Goal: Task Accomplishment & Management: Manage account settings

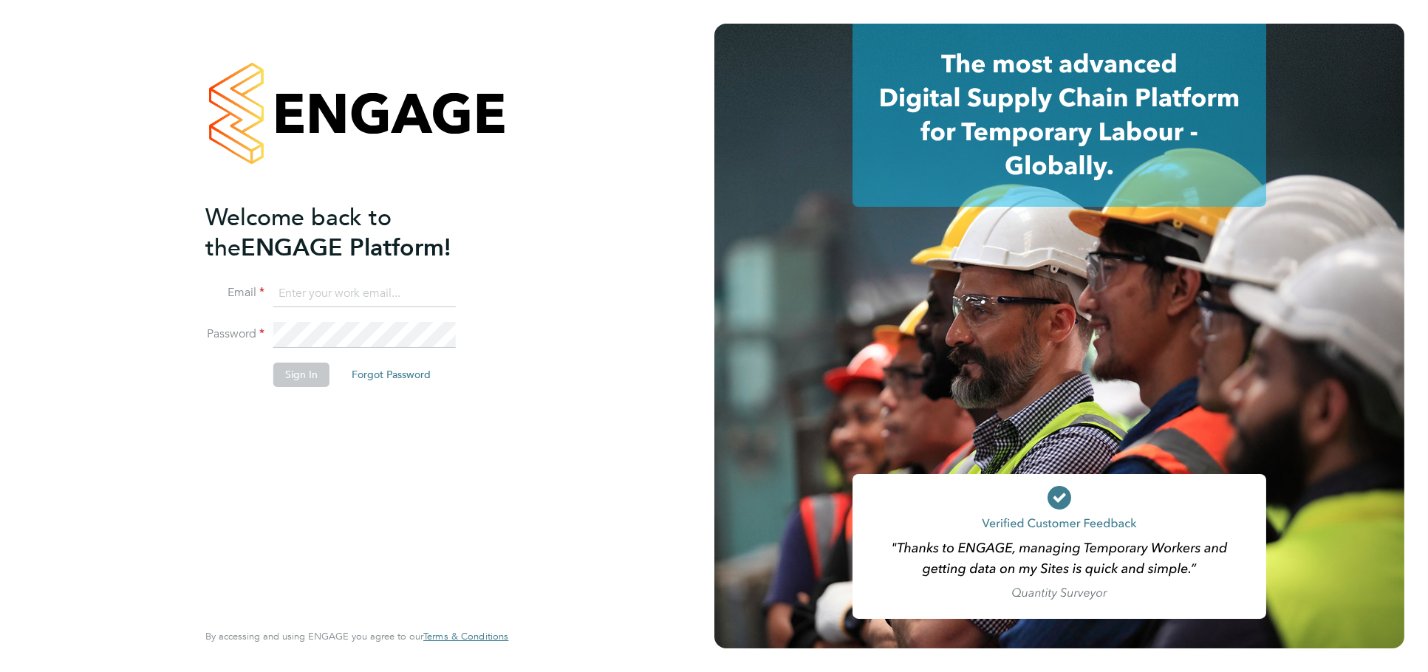
type input "[PERSON_NAME][EMAIL_ADDRESS][DOMAIN_NAME]"
click at [307, 369] on button "Sign In" at bounding box center [301, 375] width 56 height 24
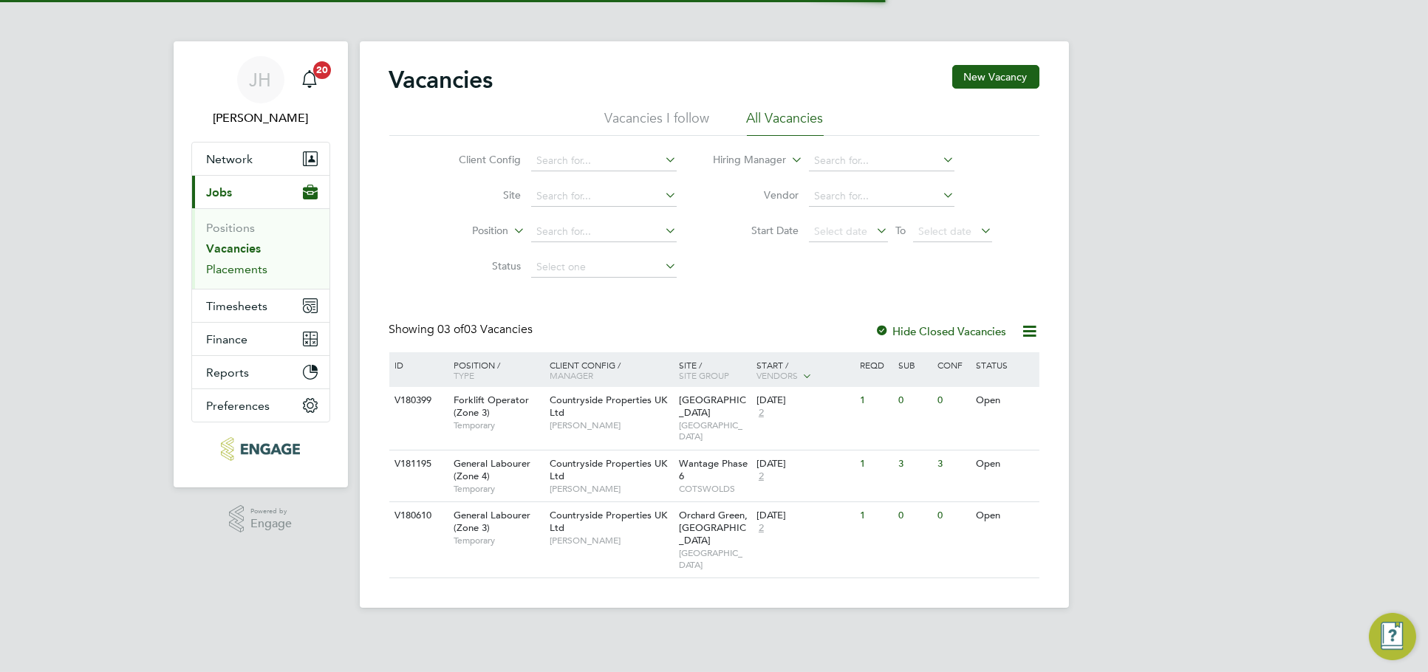
click at [259, 265] on link "Placements" at bounding box center [237, 269] width 61 height 14
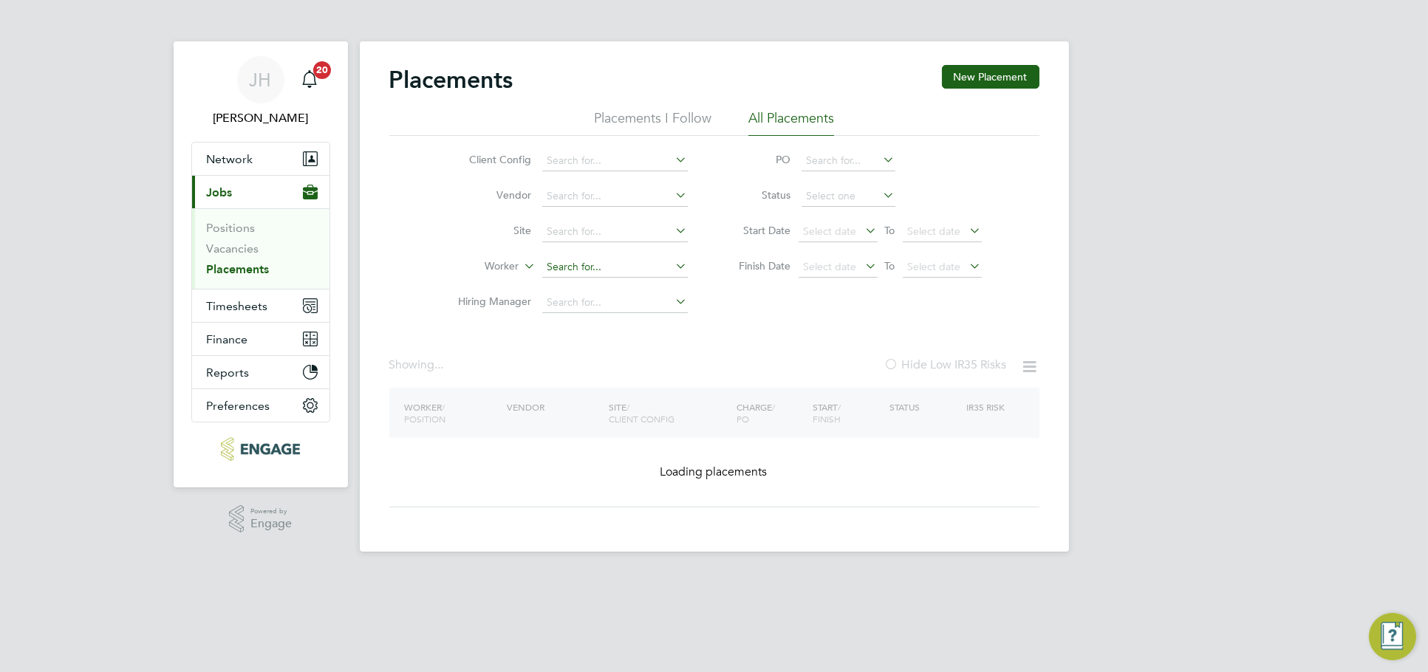
click at [592, 264] on input at bounding box center [615, 267] width 146 height 21
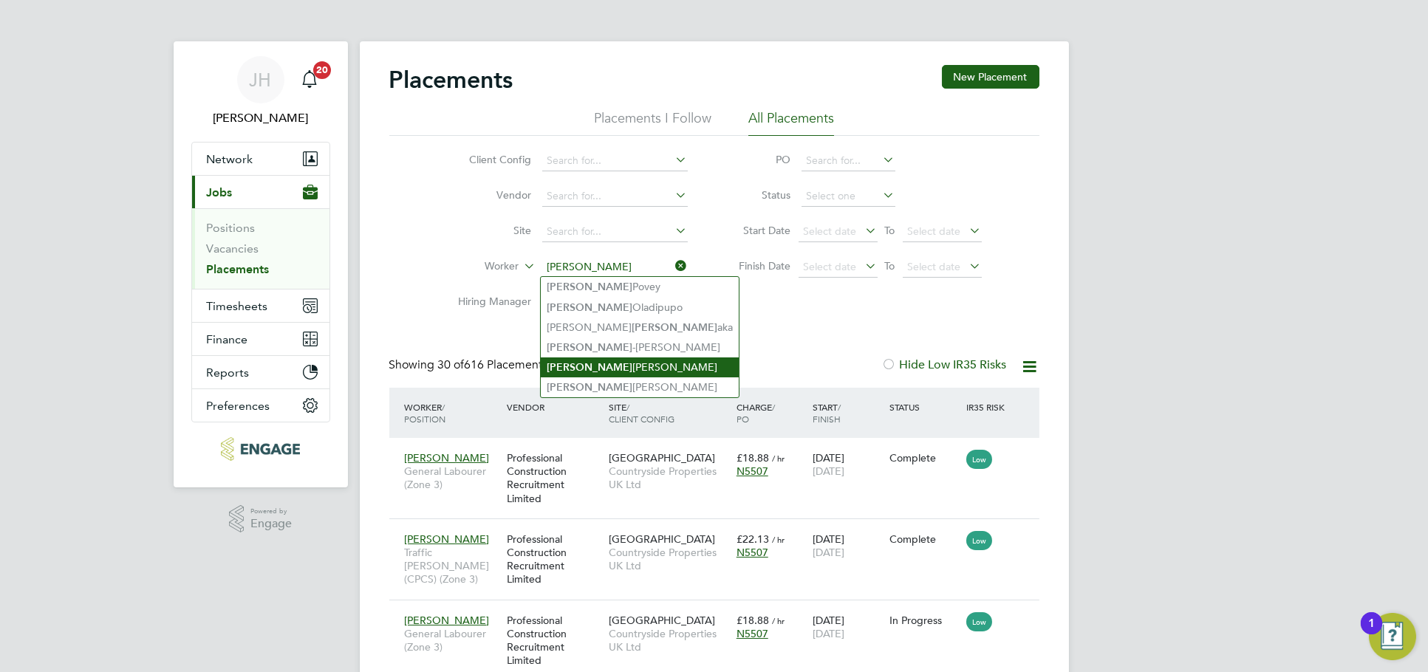
click at [616, 363] on li "Paul Cawvey" at bounding box center [640, 368] width 198 height 20
type input "Paul Cawvey"
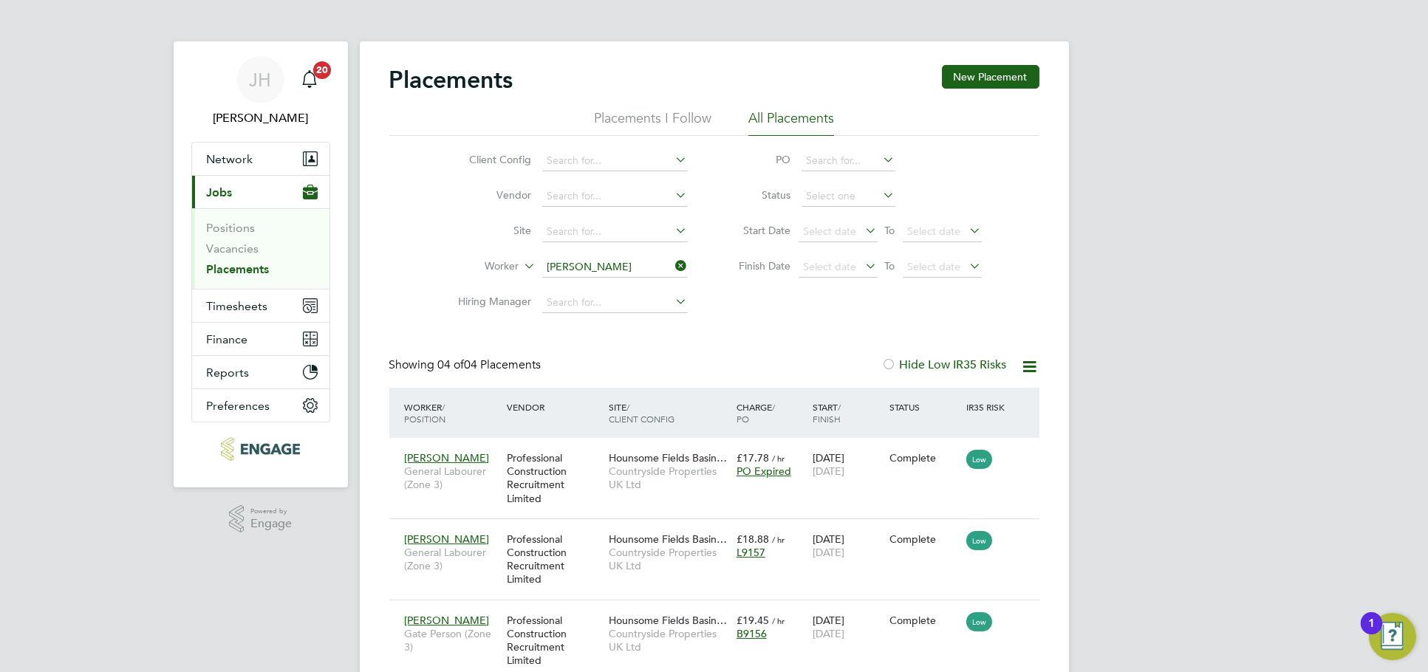
click at [634, 273] on input "Paul Cawvey" at bounding box center [615, 267] width 146 height 21
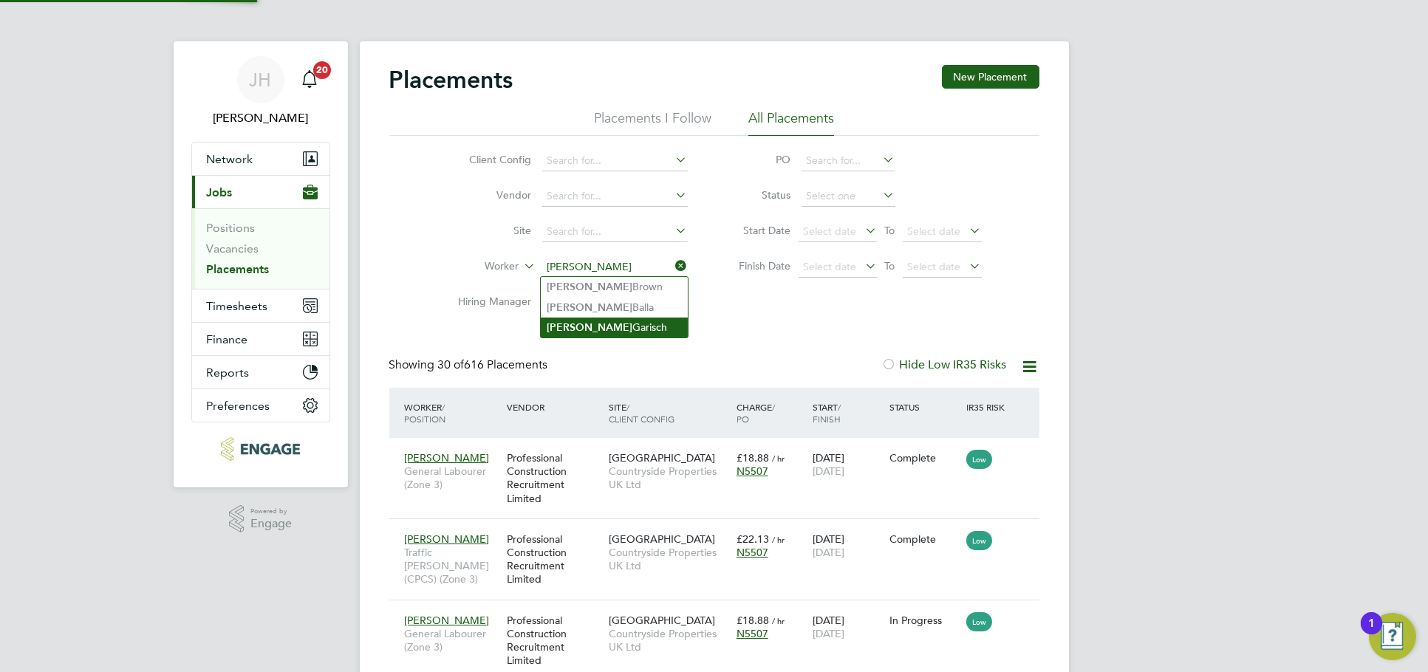
click at [595, 319] on li "Adam Garisch" at bounding box center [614, 328] width 147 height 20
type input "Adam Garisch"
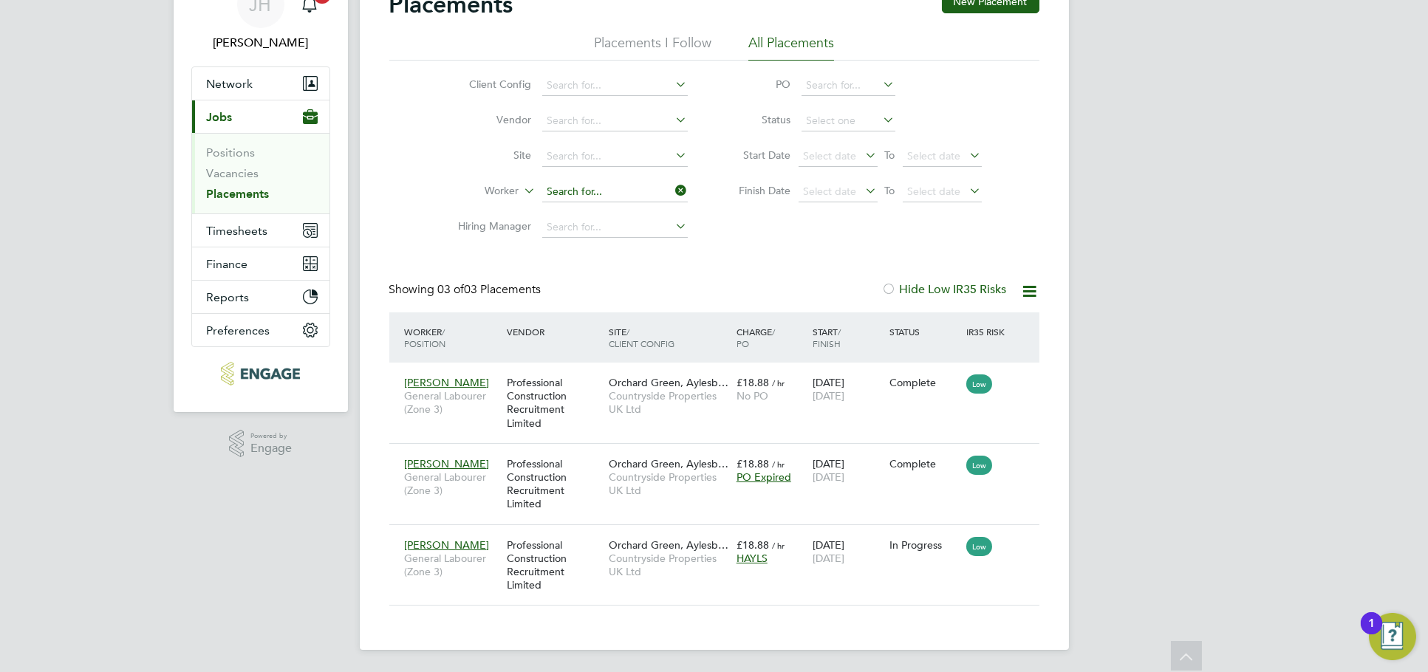
click at [623, 191] on ul "Client Config Vendor Site Worker Hiring Manager" at bounding box center [567, 156] width 278 height 177
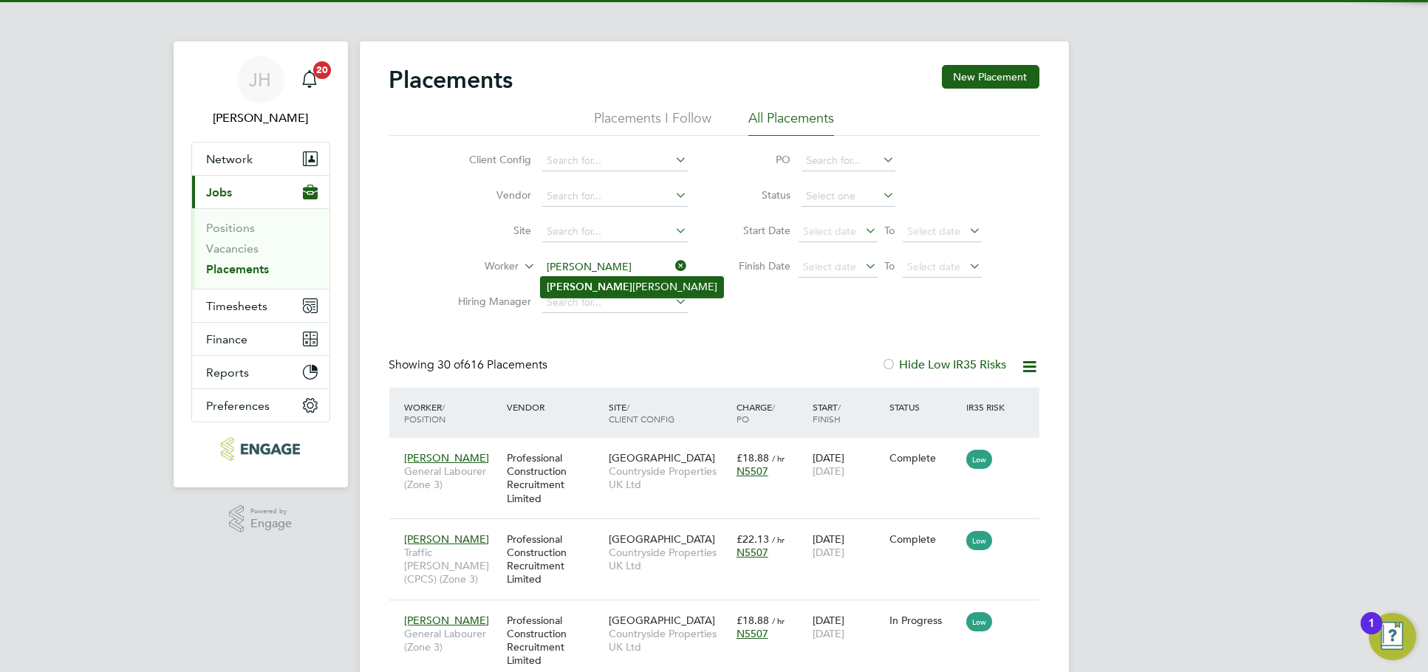
click at [621, 287] on li "Vasile Rogojina" at bounding box center [632, 287] width 182 height 20
type input "Vasile Rogojina"
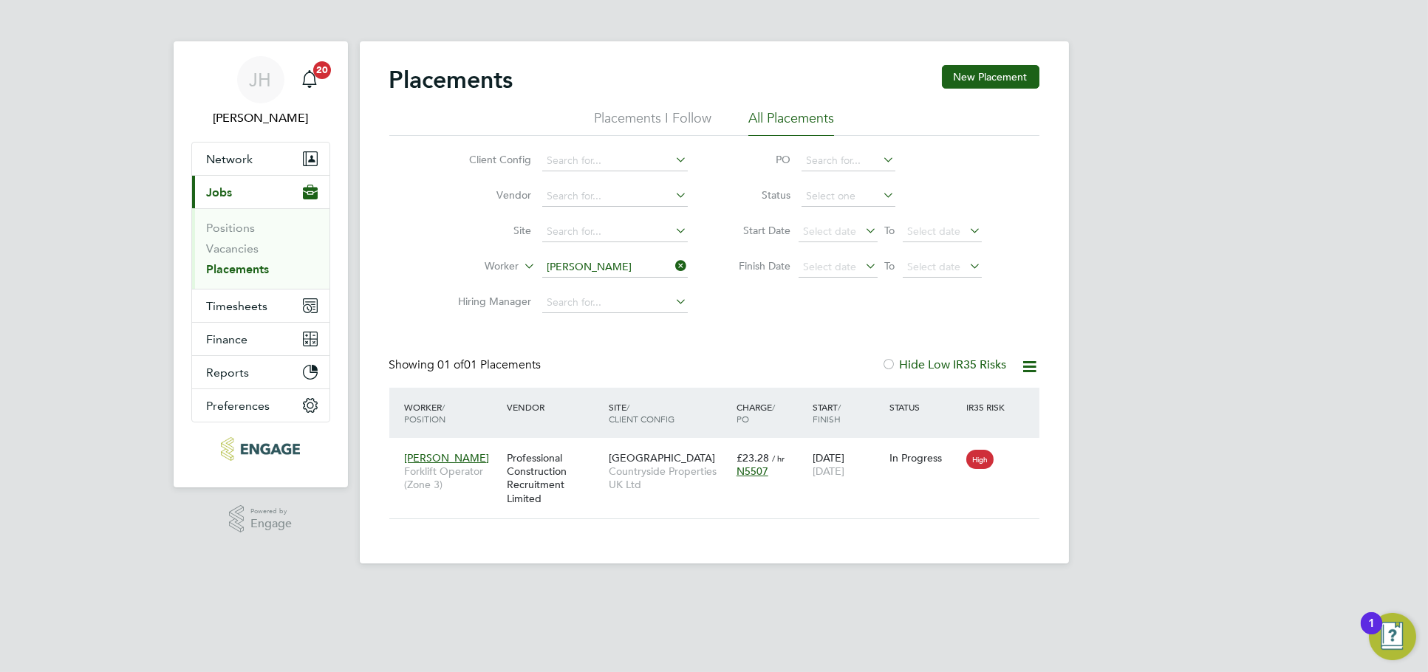
click at [727, 152] on li "PO" at bounding box center [853, 160] width 294 height 35
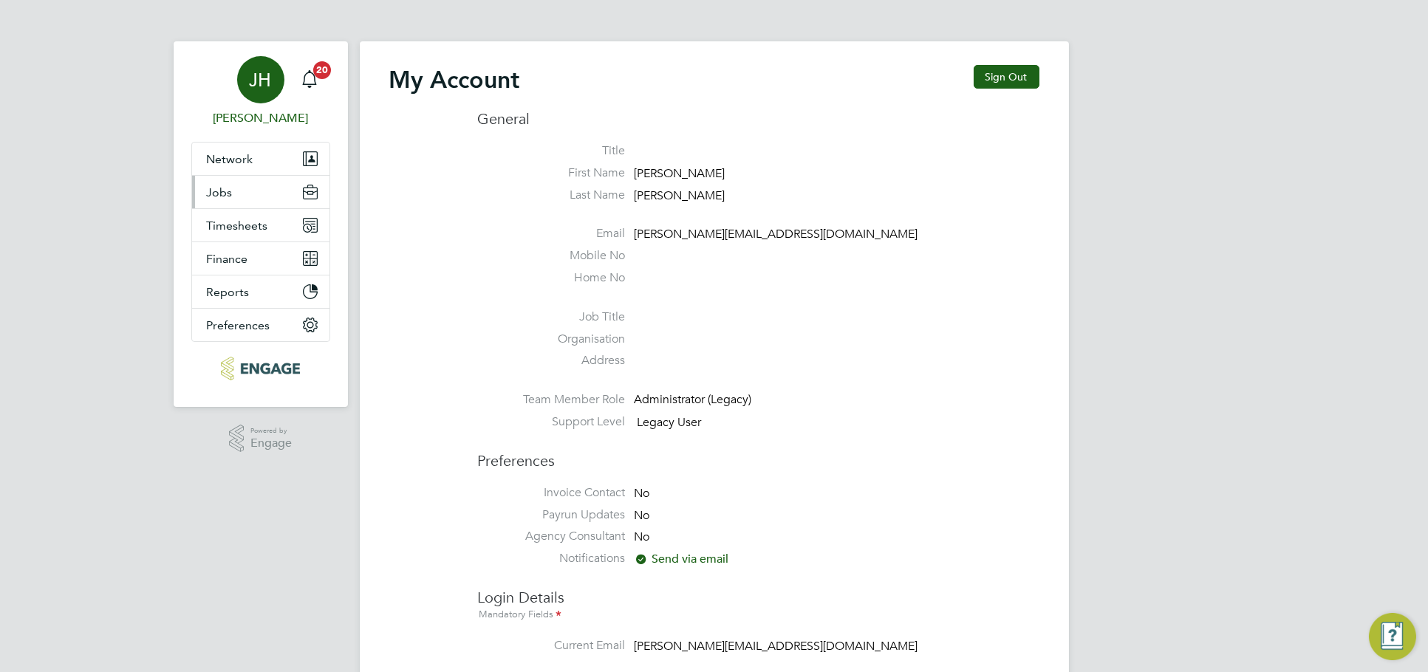
type input "[PERSON_NAME][EMAIL_ADDRESS][DOMAIN_NAME]"
click at [250, 185] on button "Jobs" at bounding box center [260, 192] width 137 height 33
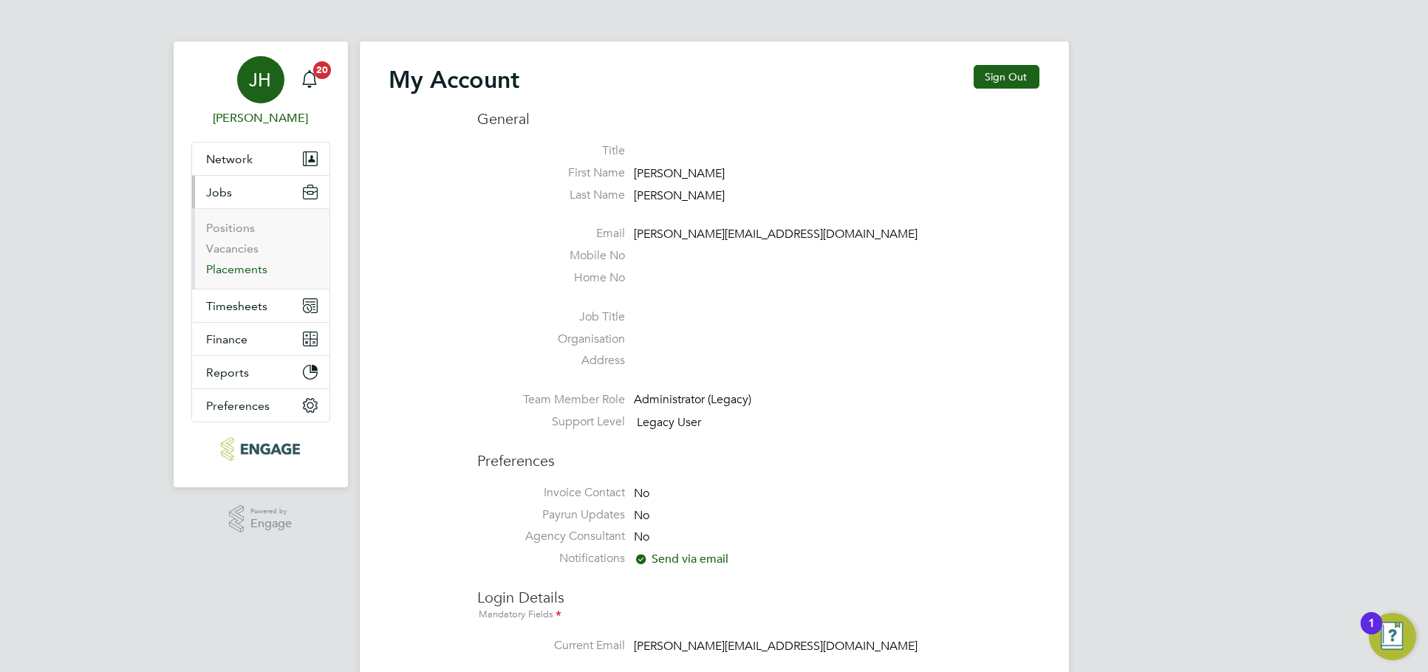
click at [256, 268] on link "Placements" at bounding box center [237, 269] width 61 height 14
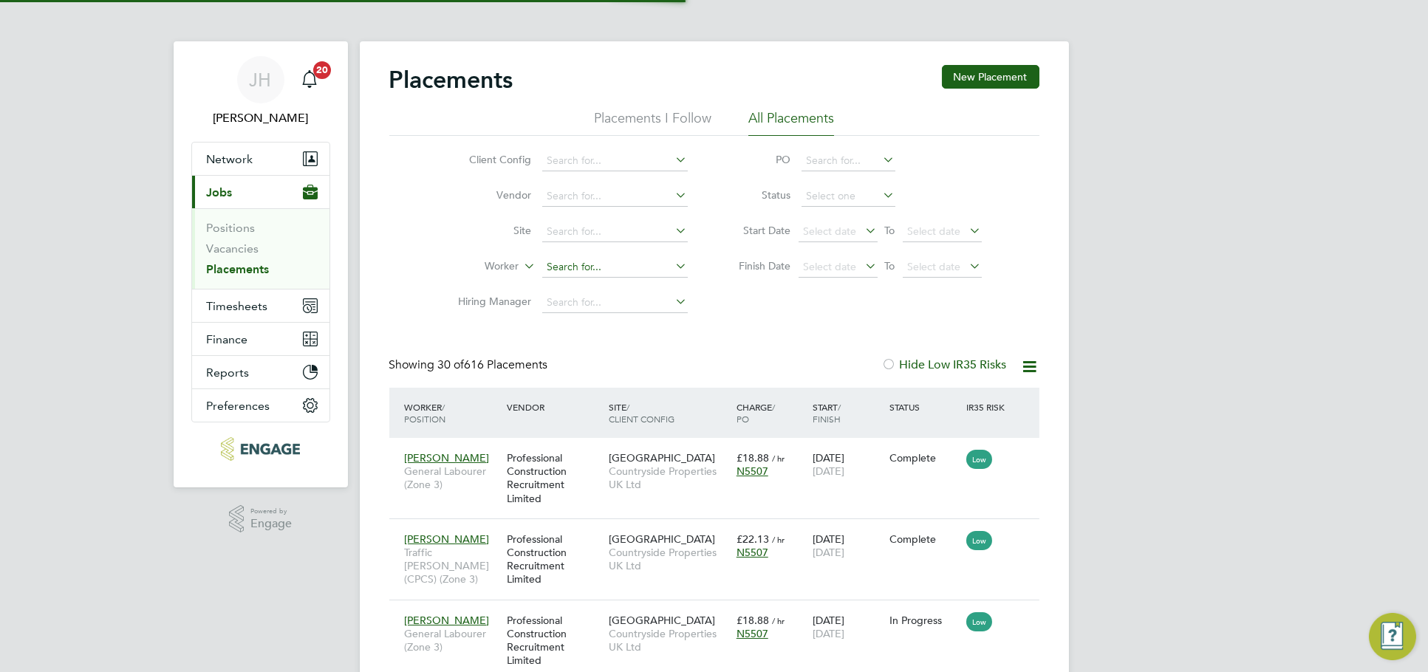
click at [596, 276] on input at bounding box center [615, 267] width 146 height 21
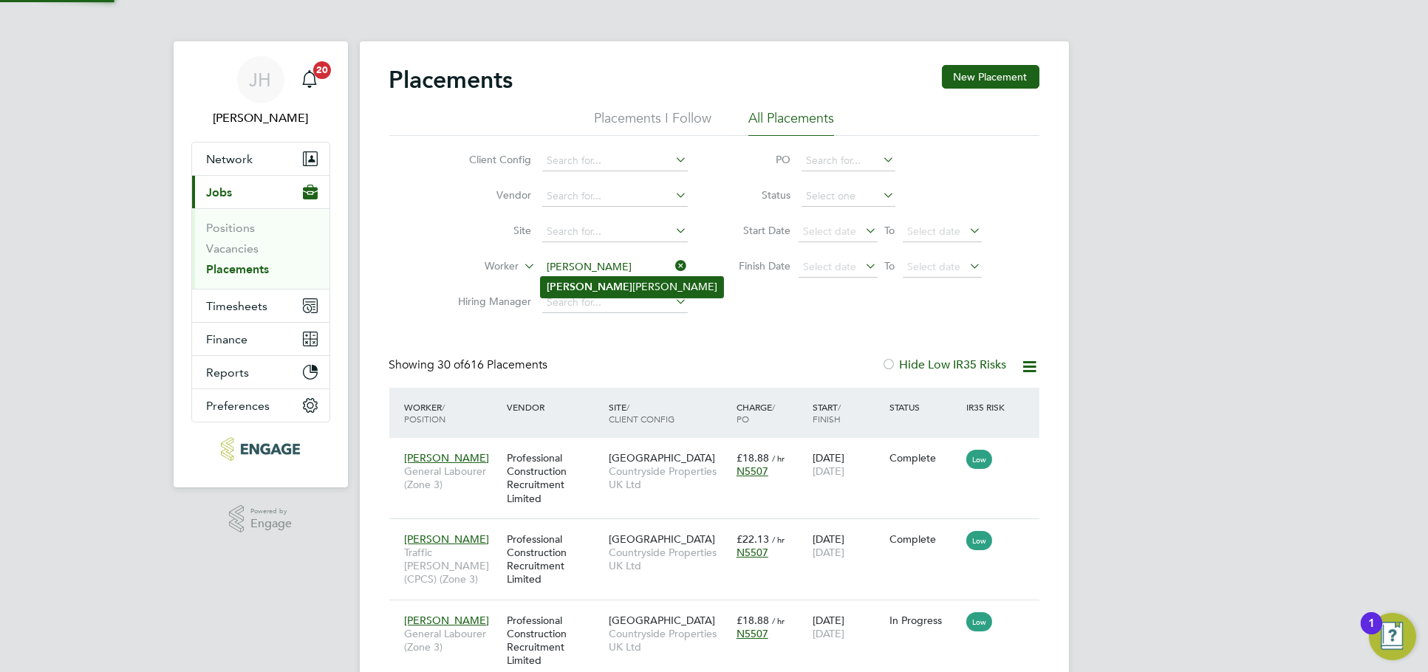
click at [615, 289] on li "Vasile Rogojina" at bounding box center [632, 287] width 182 height 20
type input "Vasile Rogojina"
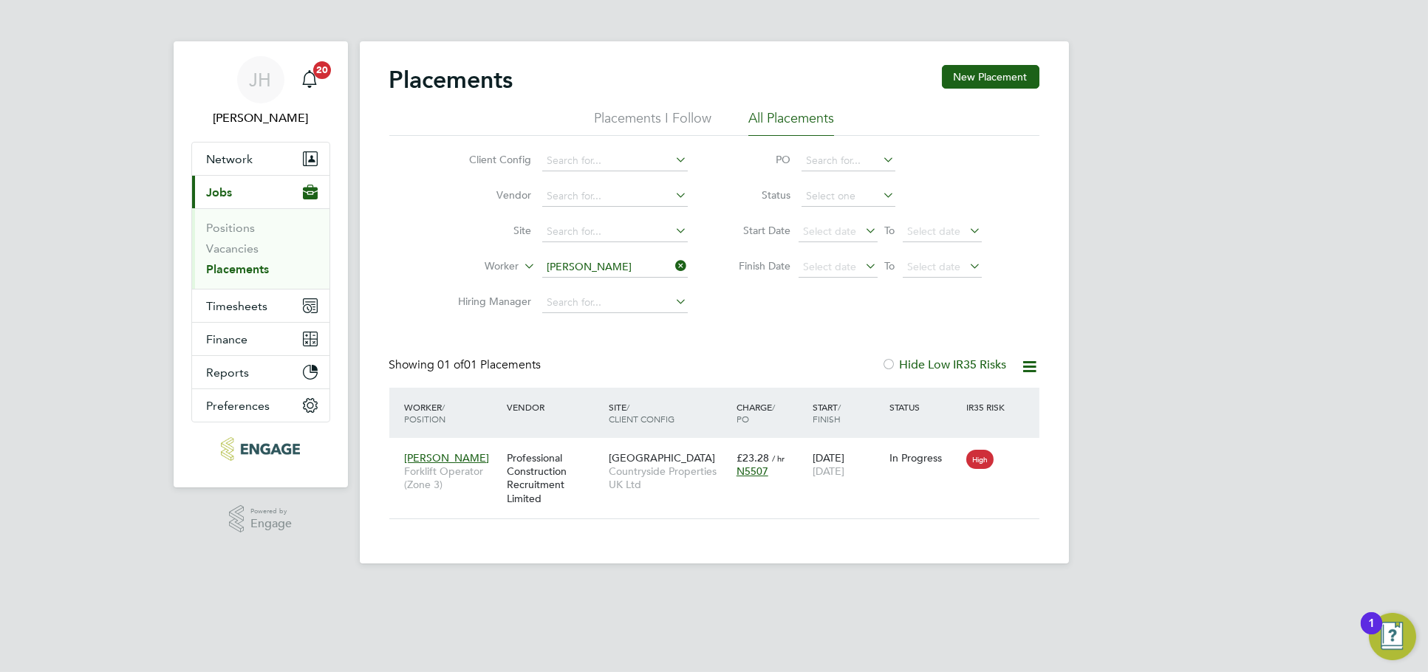
click at [606, 261] on input "Vasile Rogojina" at bounding box center [615, 267] width 146 height 21
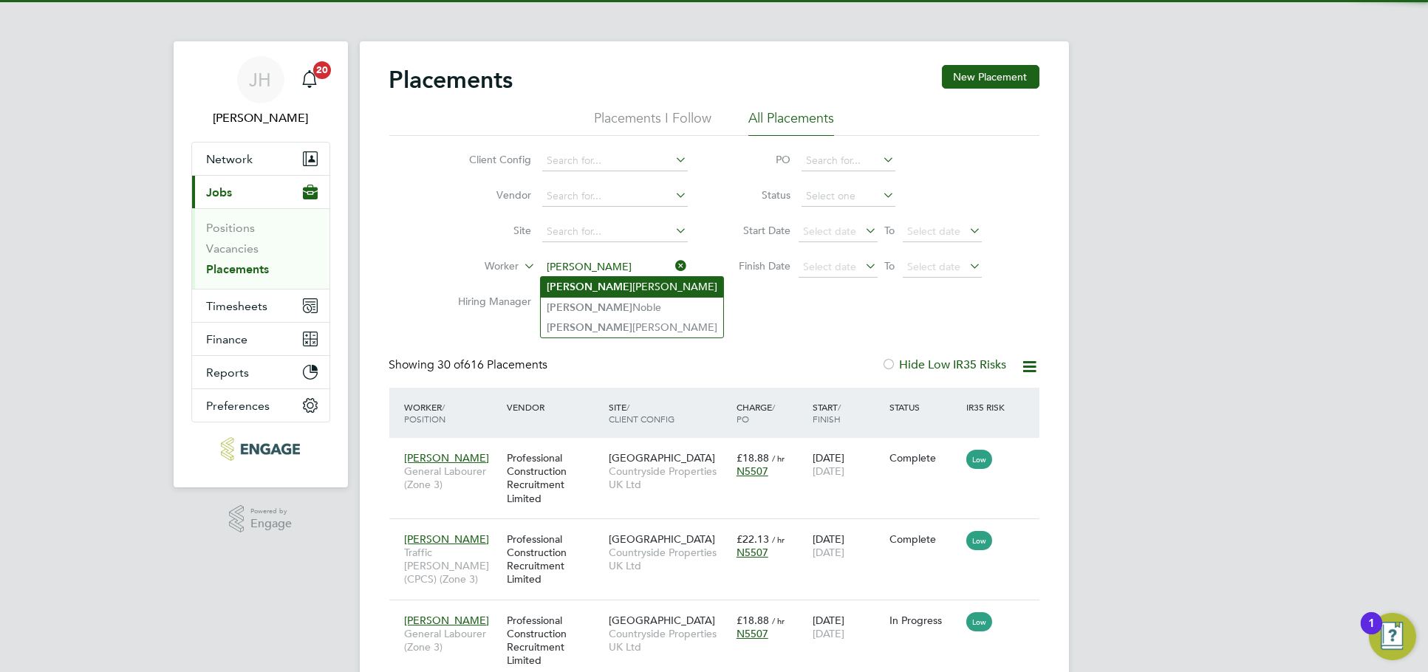
click at [616, 290] on li "Thomas Watkins" at bounding box center [632, 287] width 182 height 20
type input "Thomas Watkins"
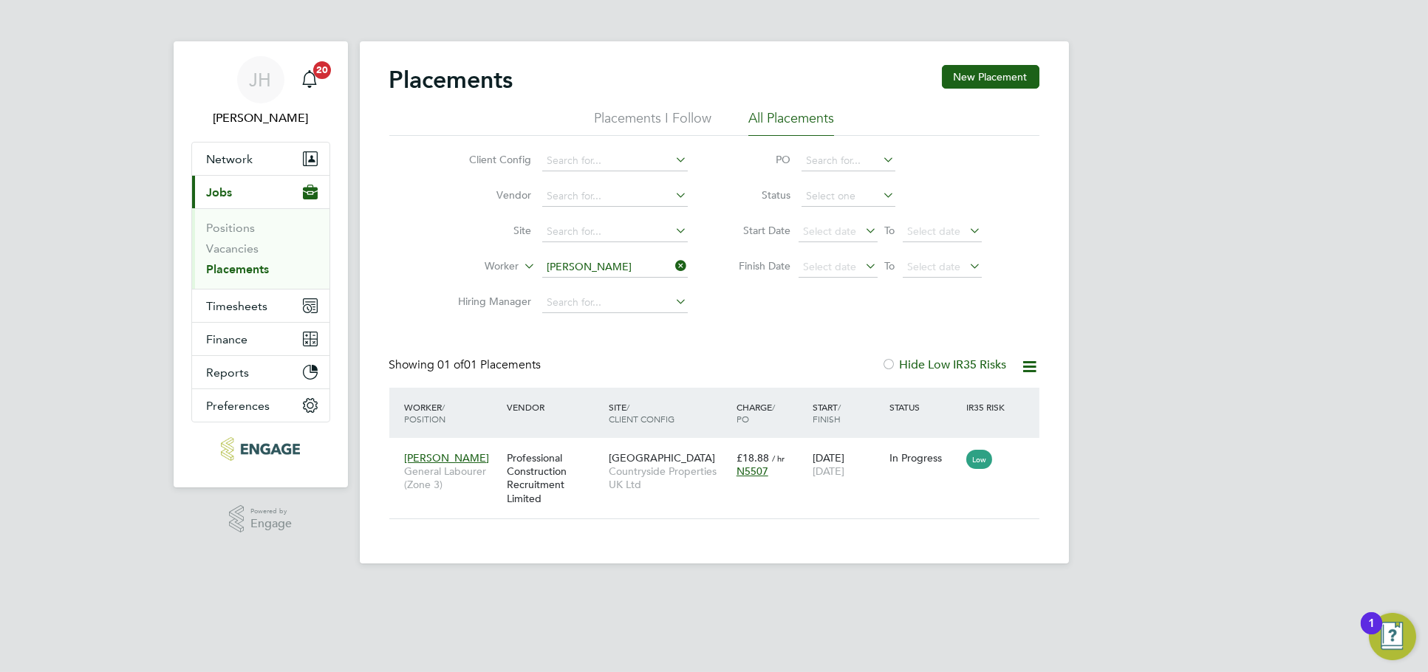
click at [591, 263] on input "Thomas Watkins" at bounding box center [615, 267] width 146 height 21
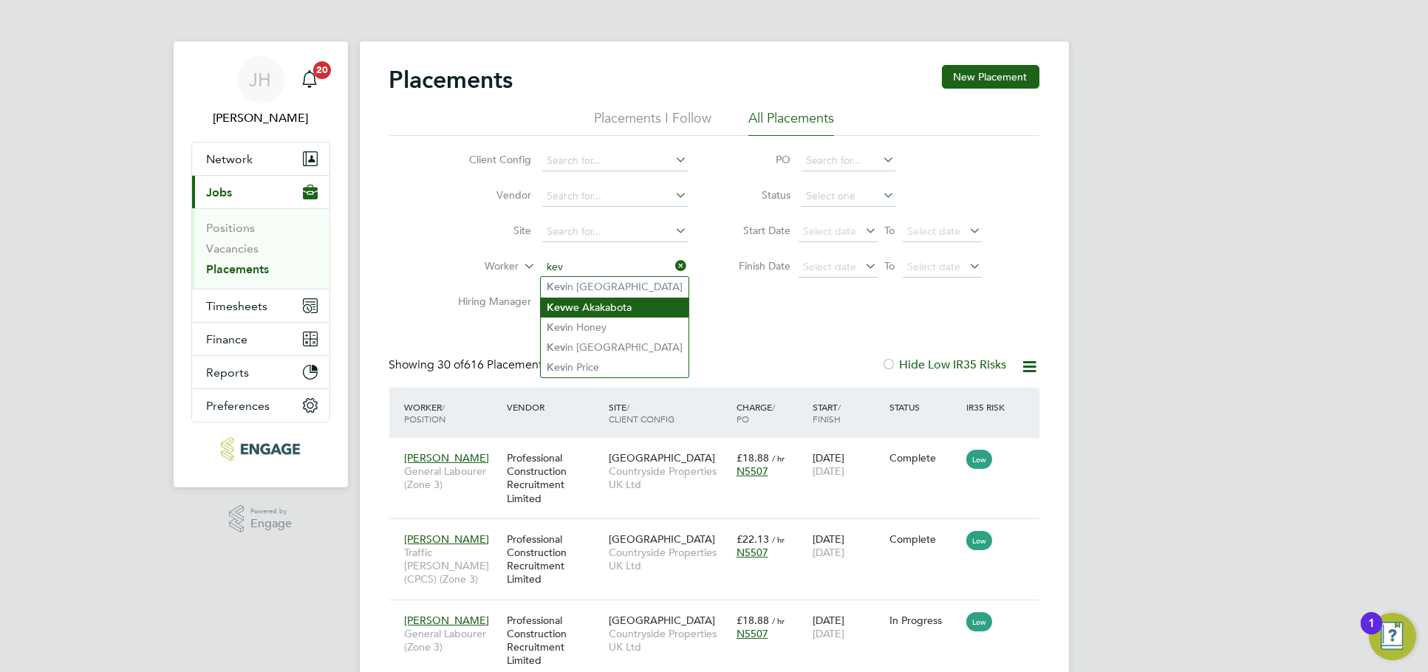
click at [615, 311] on li "Kev we Akakabota" at bounding box center [615, 308] width 148 height 20
type input "Kevwe Akakabota"
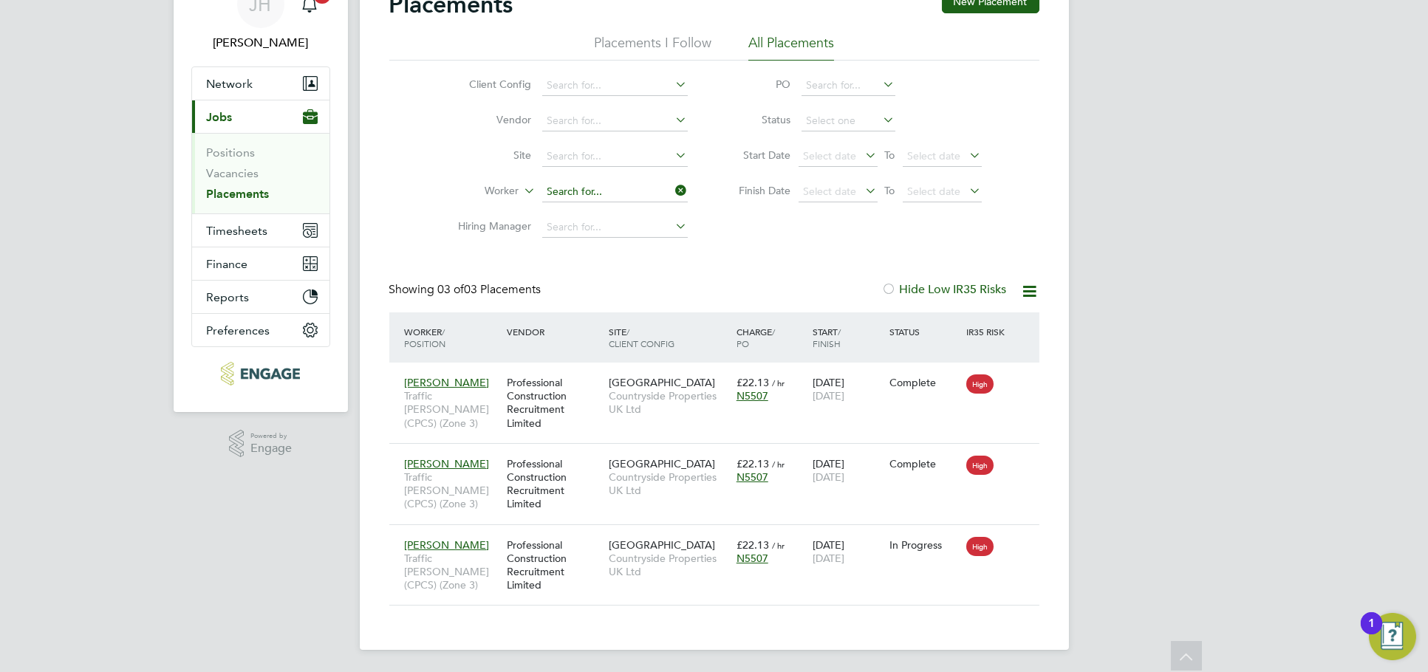
click at [621, 199] on ul "Client Config Vendor Site Worker Hiring Manager" at bounding box center [567, 156] width 278 height 177
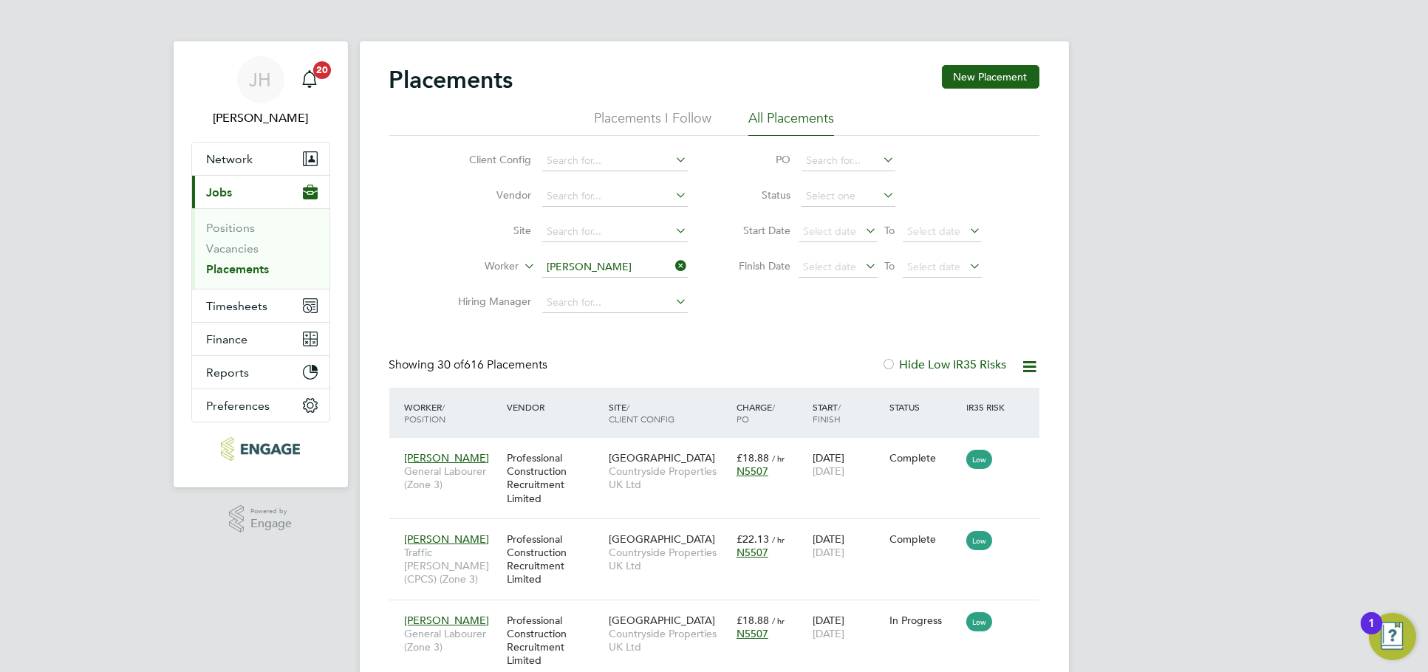
click at [614, 327] on li "James Thomson" at bounding box center [632, 328] width 182 height 20
type input "James Thomson"
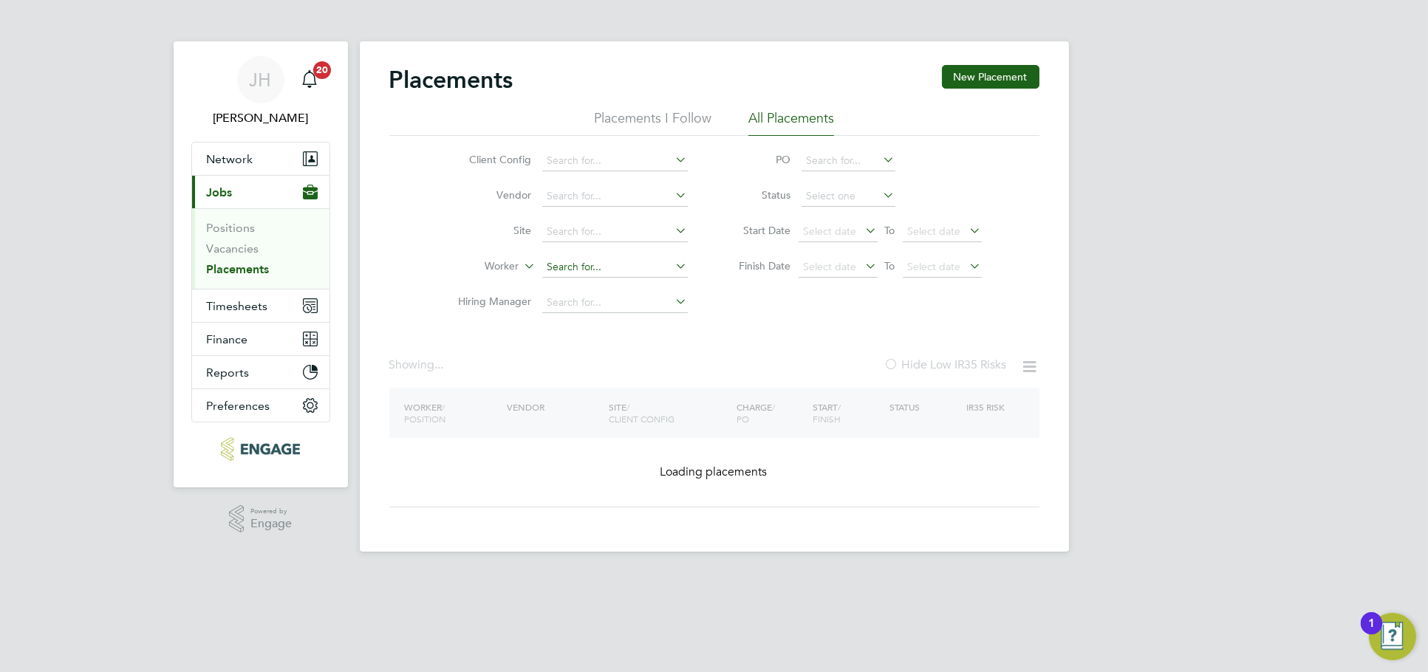
click at [602, 269] on input at bounding box center [615, 267] width 146 height 21
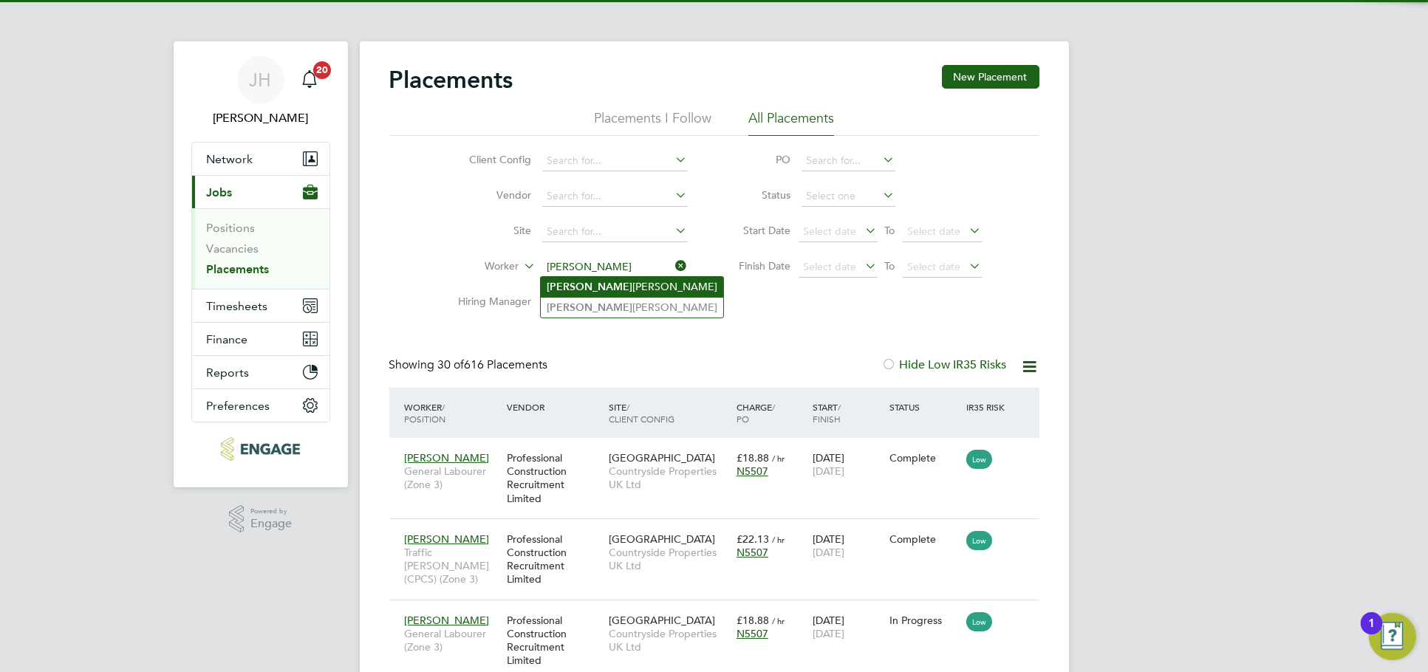
click at [615, 284] on li "Malcolm Russon" at bounding box center [632, 287] width 182 height 20
type input "Malcolm Russon"
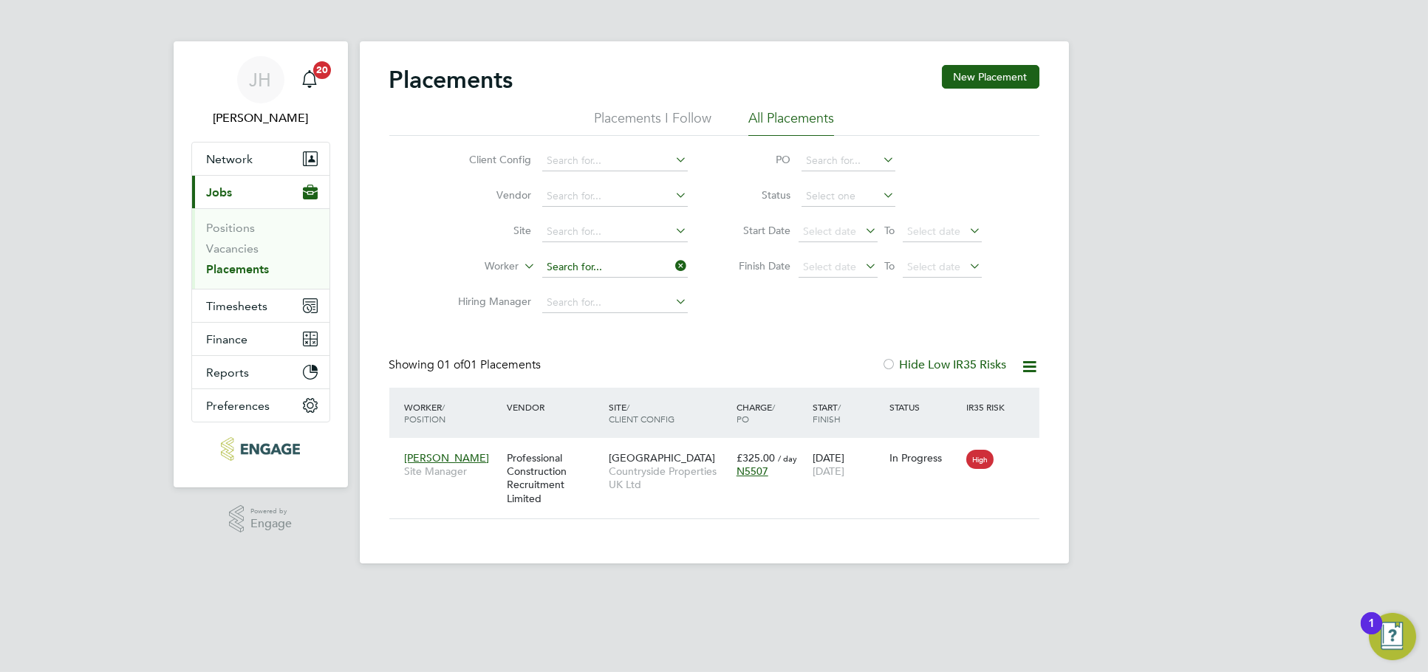
click at [621, 273] on input at bounding box center [615, 267] width 146 height 21
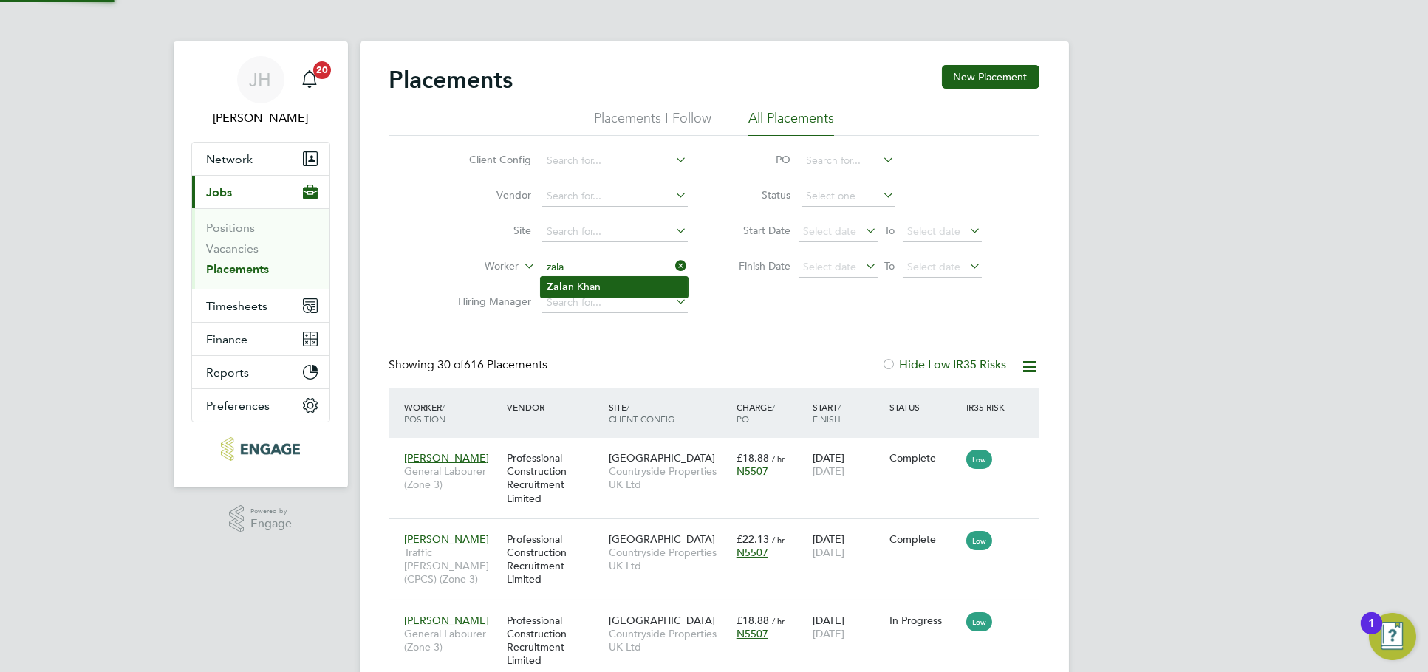
click at [616, 277] on li "Zala n Khan" at bounding box center [614, 287] width 147 height 20
type input "Zalan Khan"
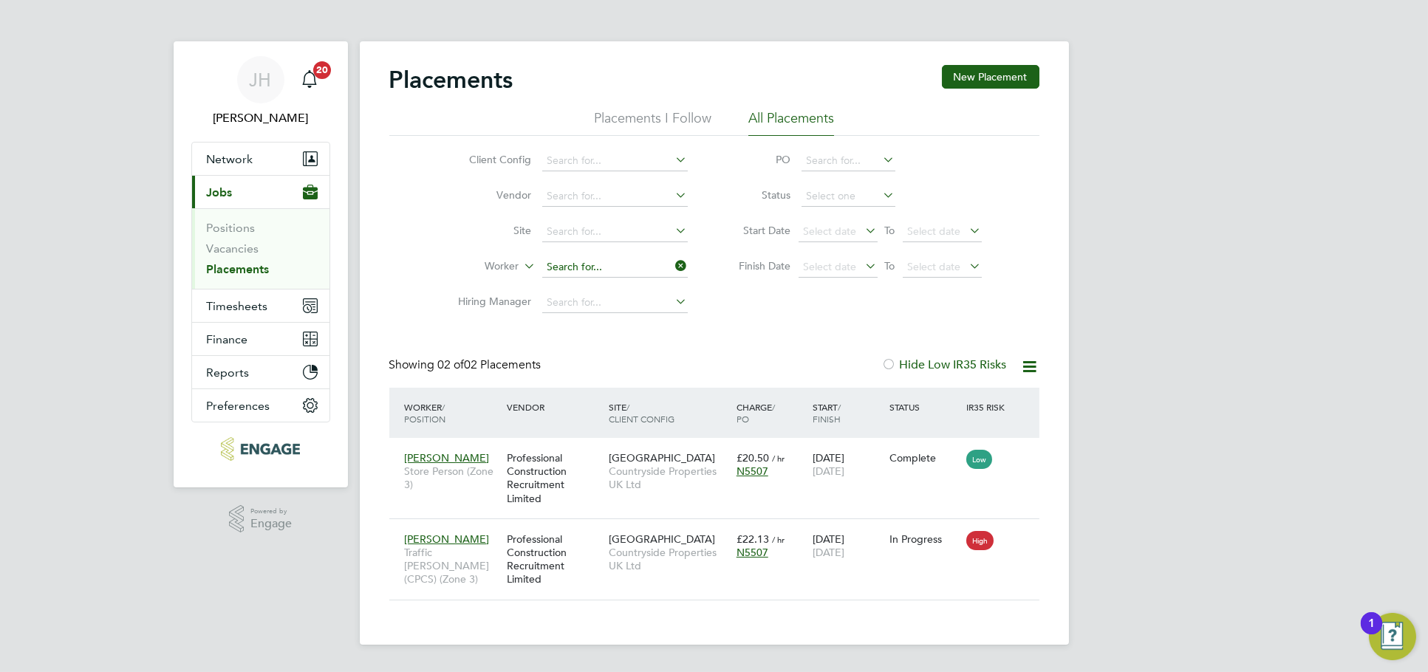
click at [610, 272] on input at bounding box center [615, 267] width 146 height 21
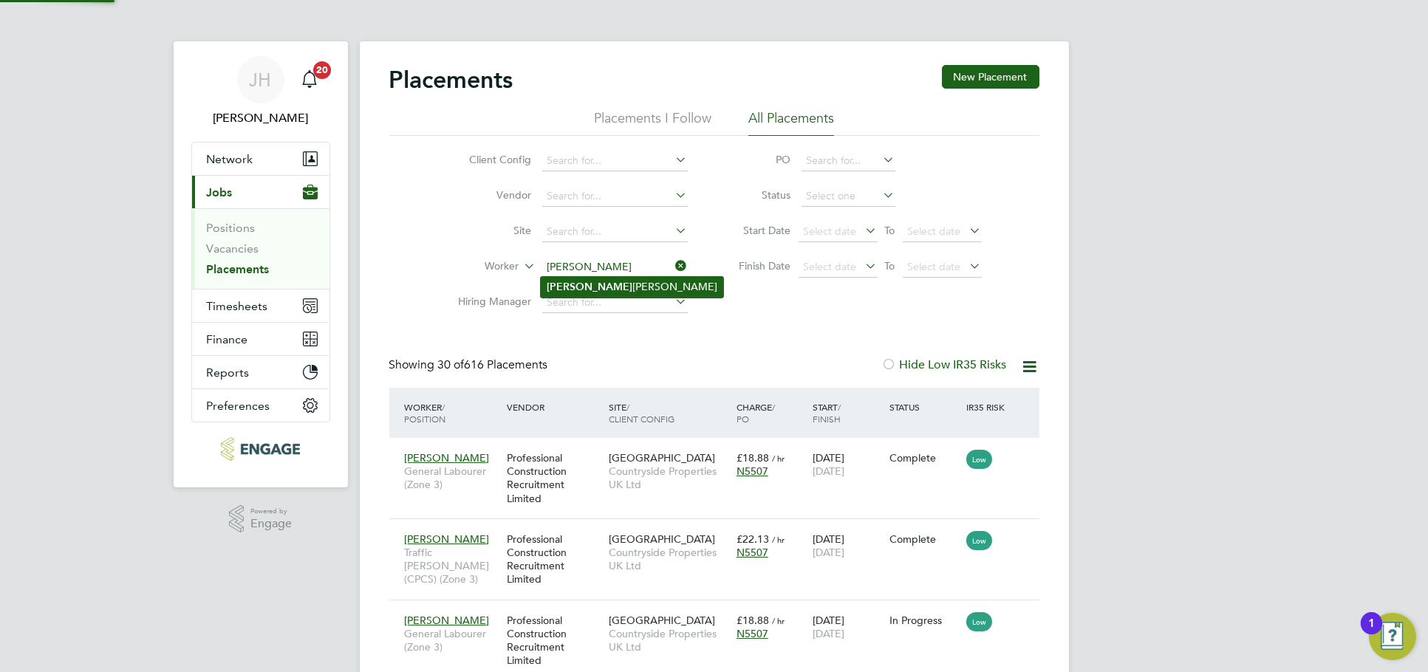
click at [609, 290] on li "Ernest Gyamfi Konadu" at bounding box center [632, 287] width 182 height 20
type input "Ernest Gyamfi Konadu"
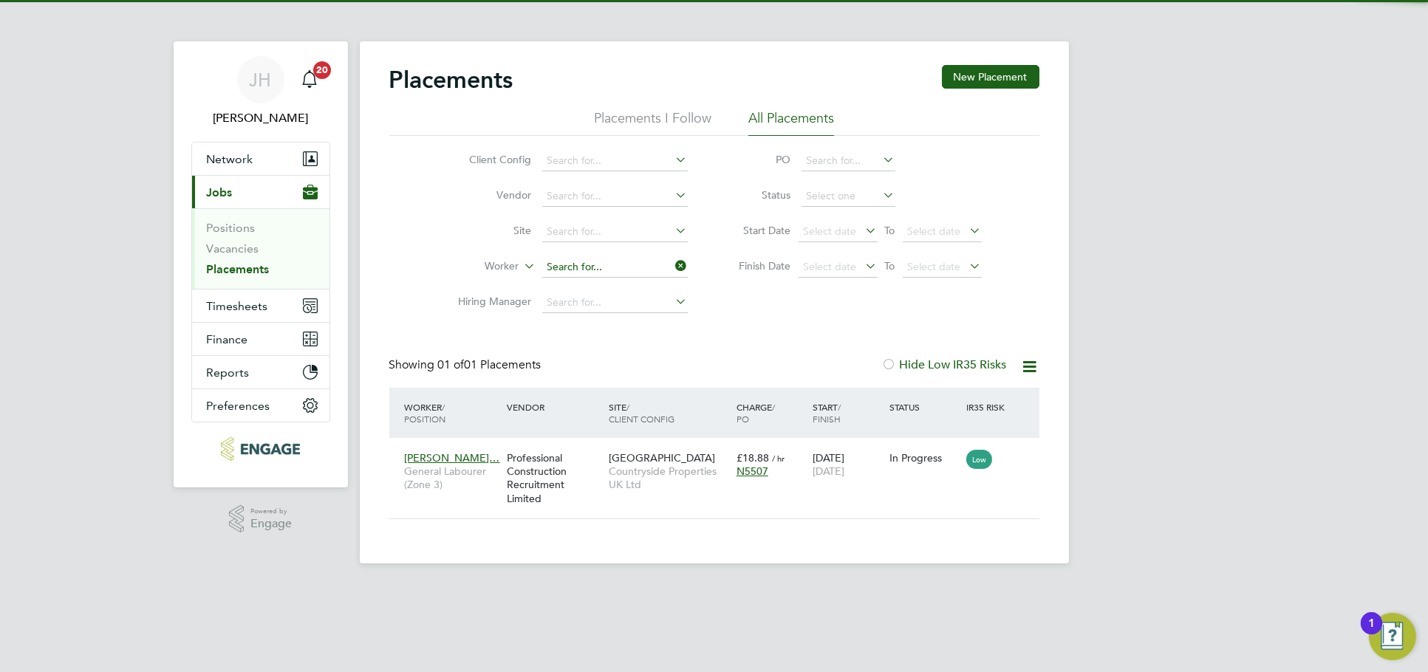
click at [598, 276] on div "Placements New Placement Placements I Follow All Placements Client Config Vendo…" at bounding box center [714, 302] width 709 height 522
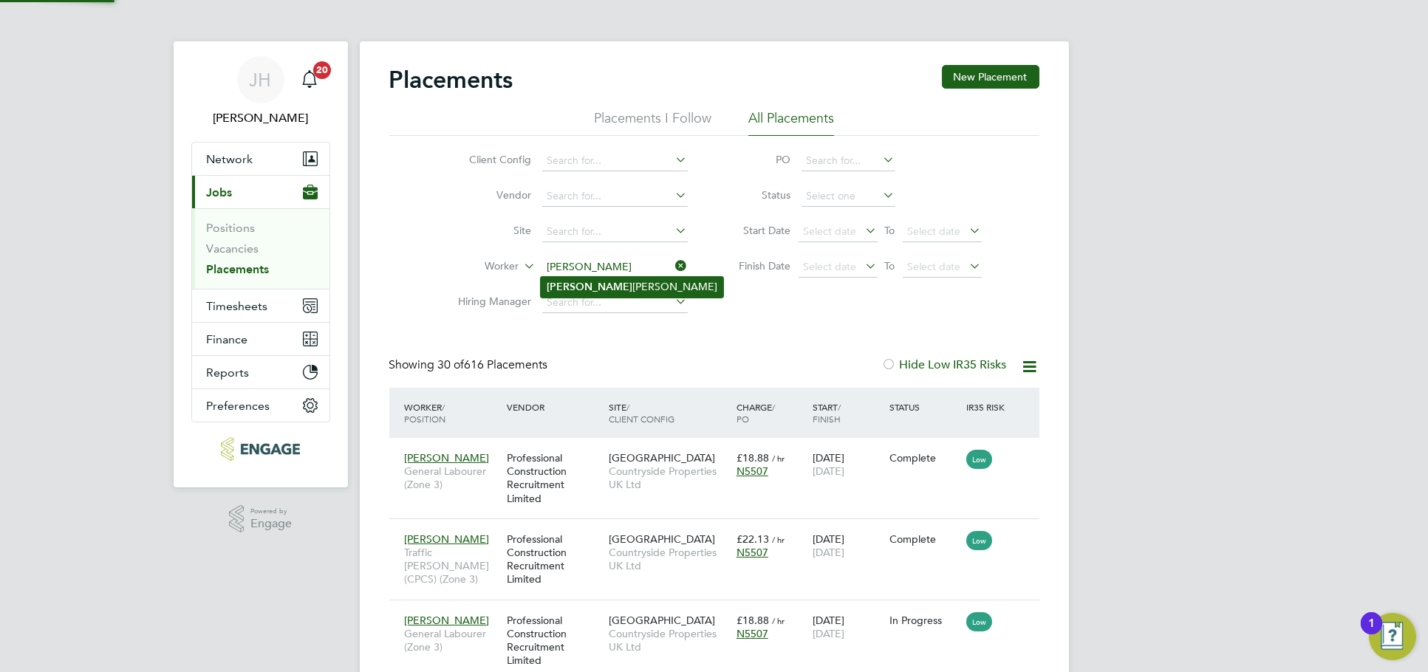
click at [601, 286] on li "Dayle Eugene" at bounding box center [632, 287] width 182 height 20
type input "Dayle Eugene"
click at [585, 267] on input "Dayle Eugene" at bounding box center [615, 267] width 146 height 21
click at [598, 284] on li "Vasile Rogojina" at bounding box center [632, 287] width 182 height 20
type input "Vasile Rogojina"
